Goal: Find contact information: Find contact information

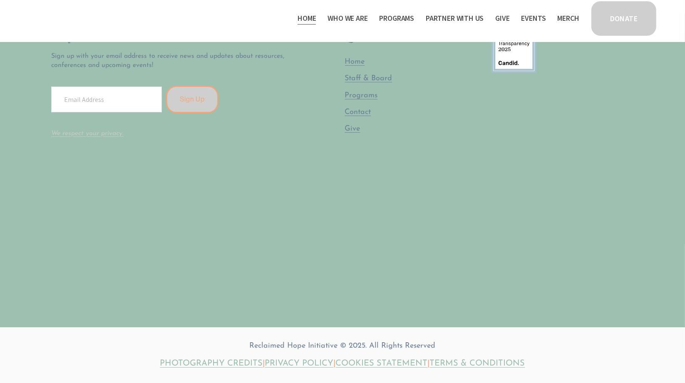
scroll to position [2291, 0]
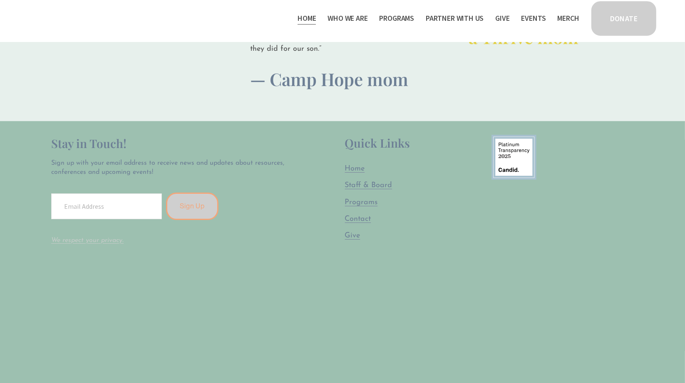
click at [364, 215] on span "Contact" at bounding box center [358, 218] width 26 height 7
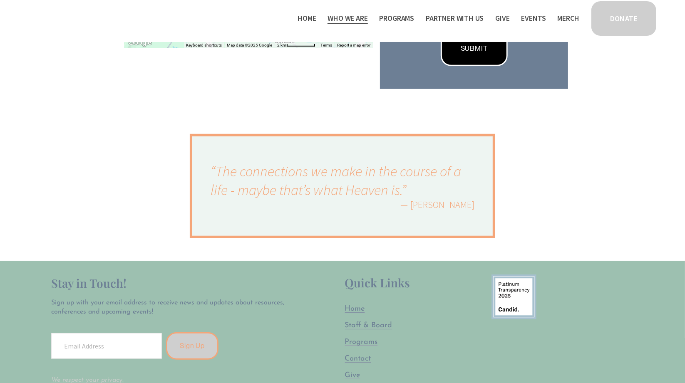
scroll to position [460, 0]
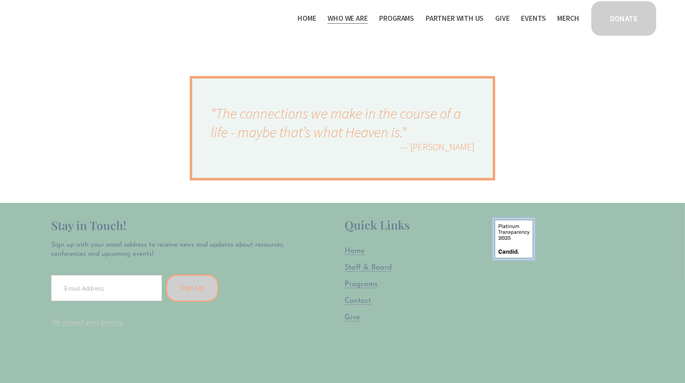
click at [355, 264] on span "Staff & Board" at bounding box center [368, 267] width 47 height 7
